Goal: Task Accomplishment & Management: Use online tool/utility

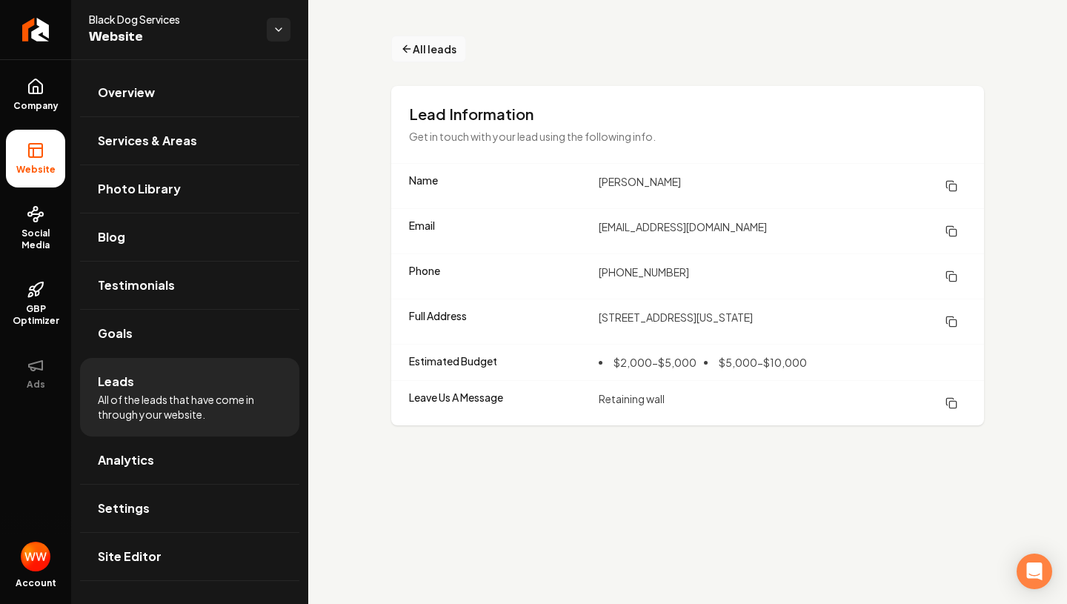
click at [430, 58] on button "All leads" at bounding box center [428, 49] width 75 height 27
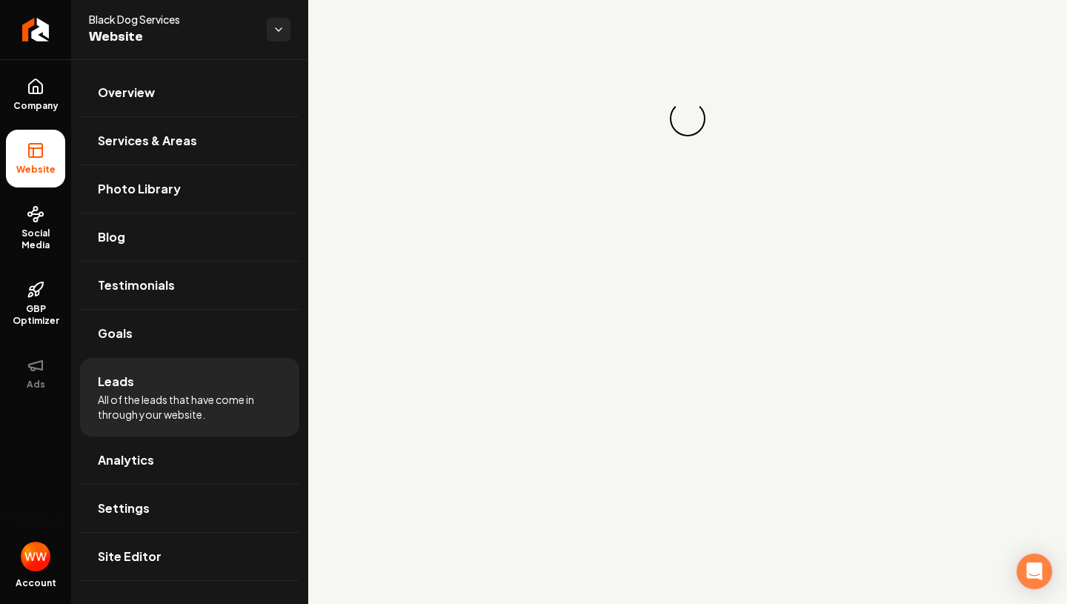
click at [433, 50] on div "Loading... Loading..." at bounding box center [687, 118] width 759 height 237
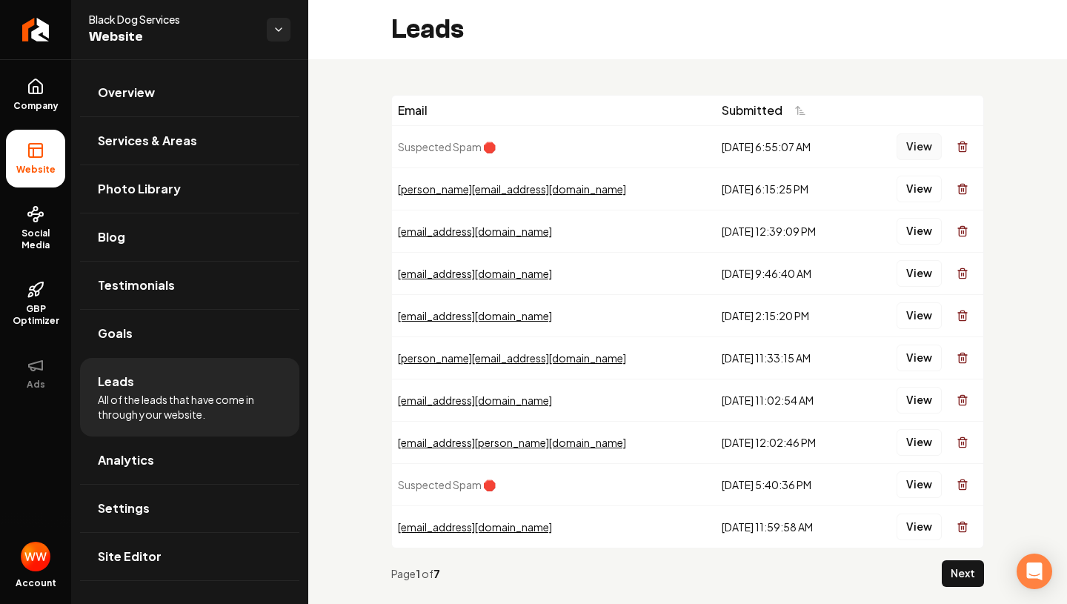
click at [899, 144] on button "View" at bounding box center [919, 146] width 45 height 27
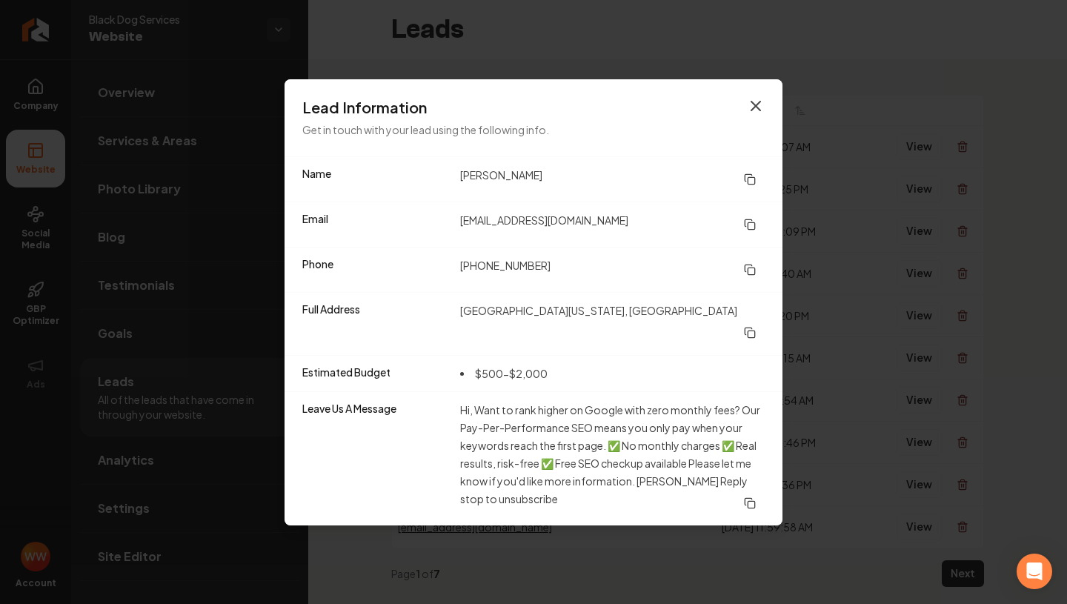
click at [757, 110] on icon "button" at bounding box center [755, 106] width 9 height 9
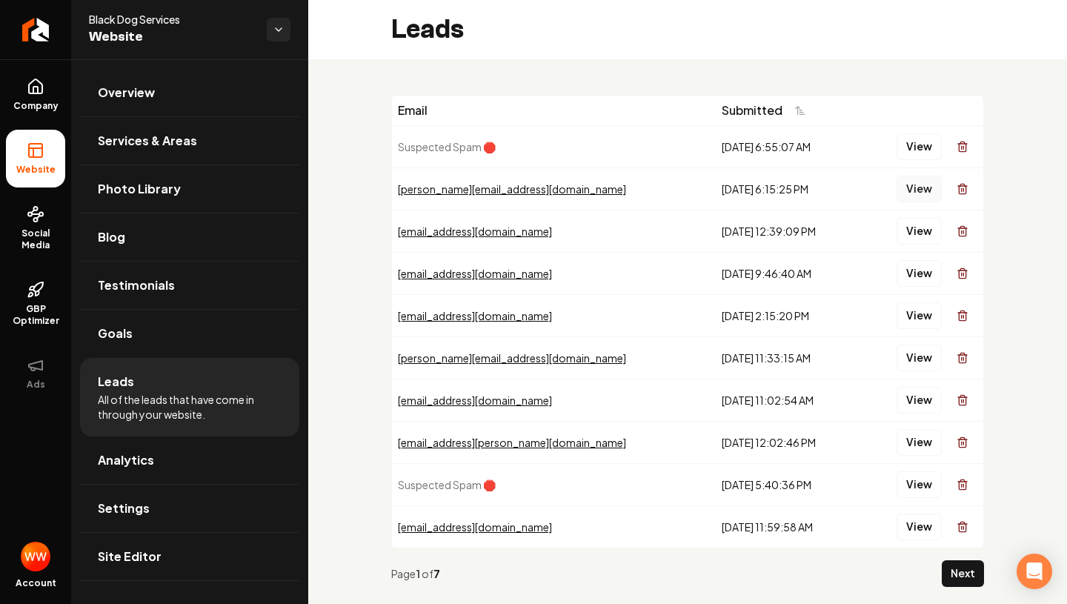
click at [920, 189] on button "View" at bounding box center [919, 189] width 45 height 27
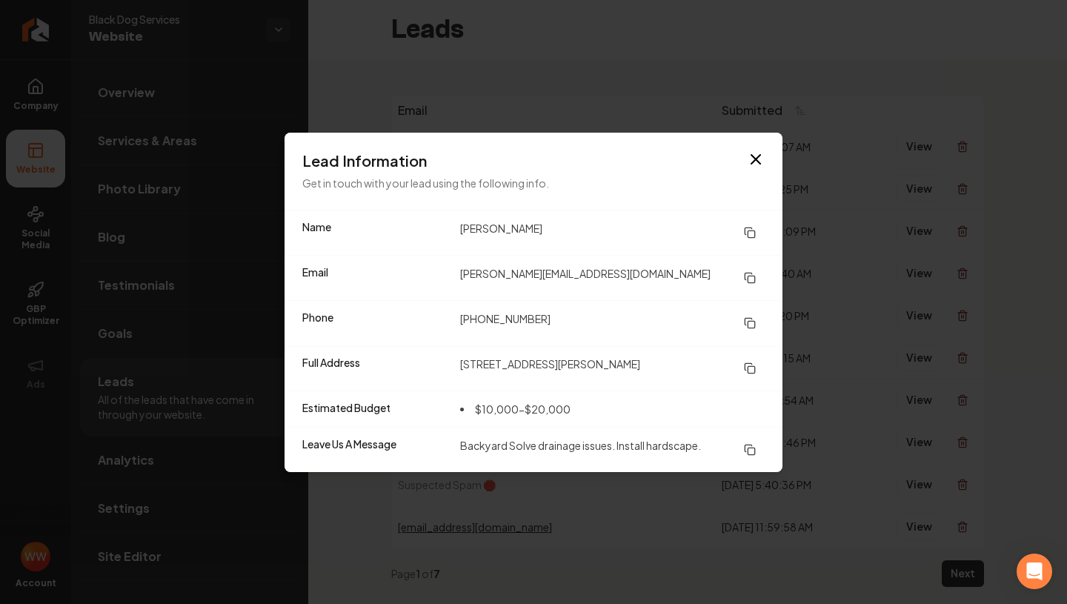
click at [748, 227] on icon at bounding box center [750, 233] width 12 height 12
click at [749, 323] on icon at bounding box center [750, 323] width 12 height 12
click at [749, 273] on icon at bounding box center [750, 278] width 12 height 12
click at [747, 362] on icon at bounding box center [750, 368] width 12 height 12
click at [758, 155] on icon "button" at bounding box center [755, 159] width 9 height 9
